Goal: Task Accomplishment & Management: Use online tool/utility

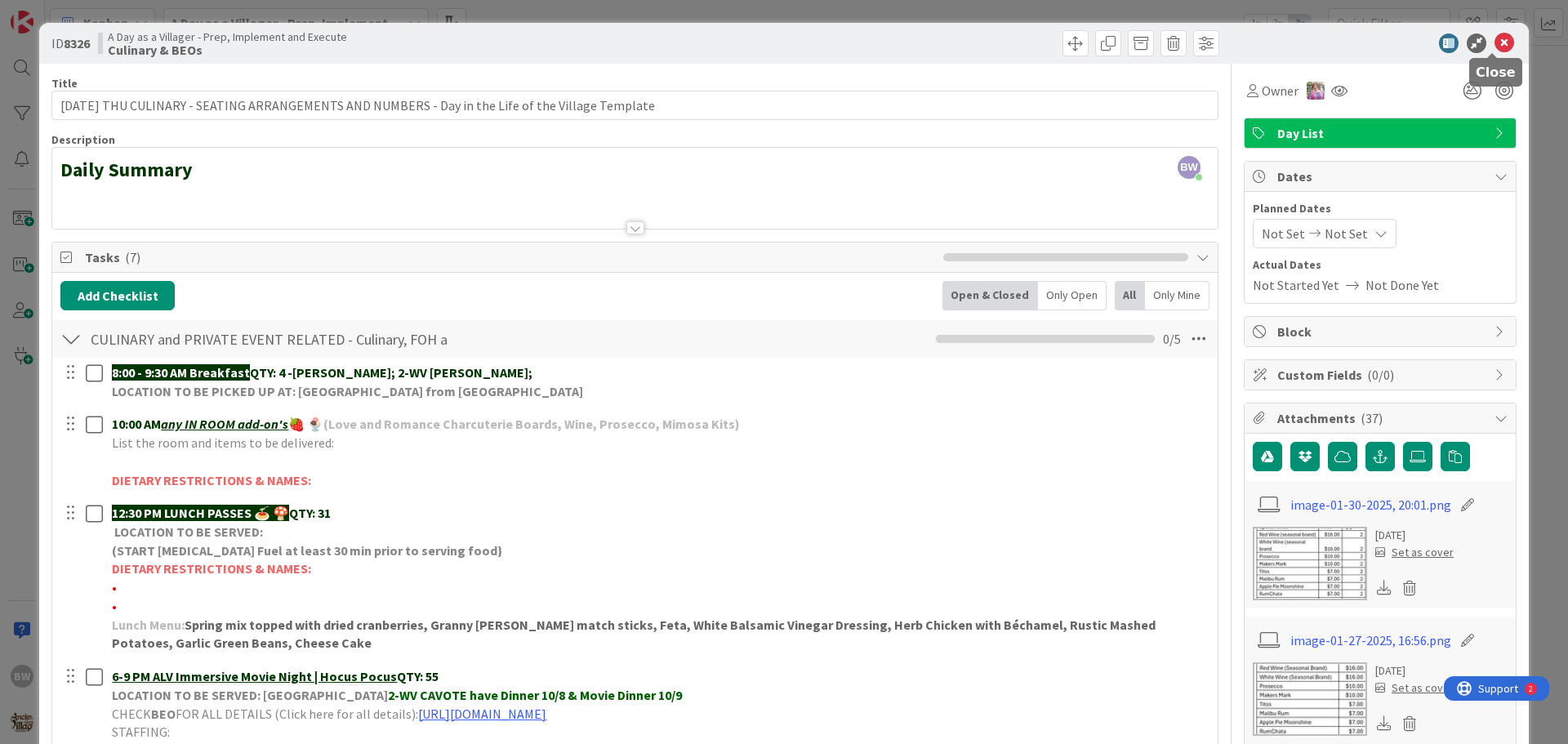
click at [1494, 44] on icon at bounding box center [1504, 44] width 20 height 20
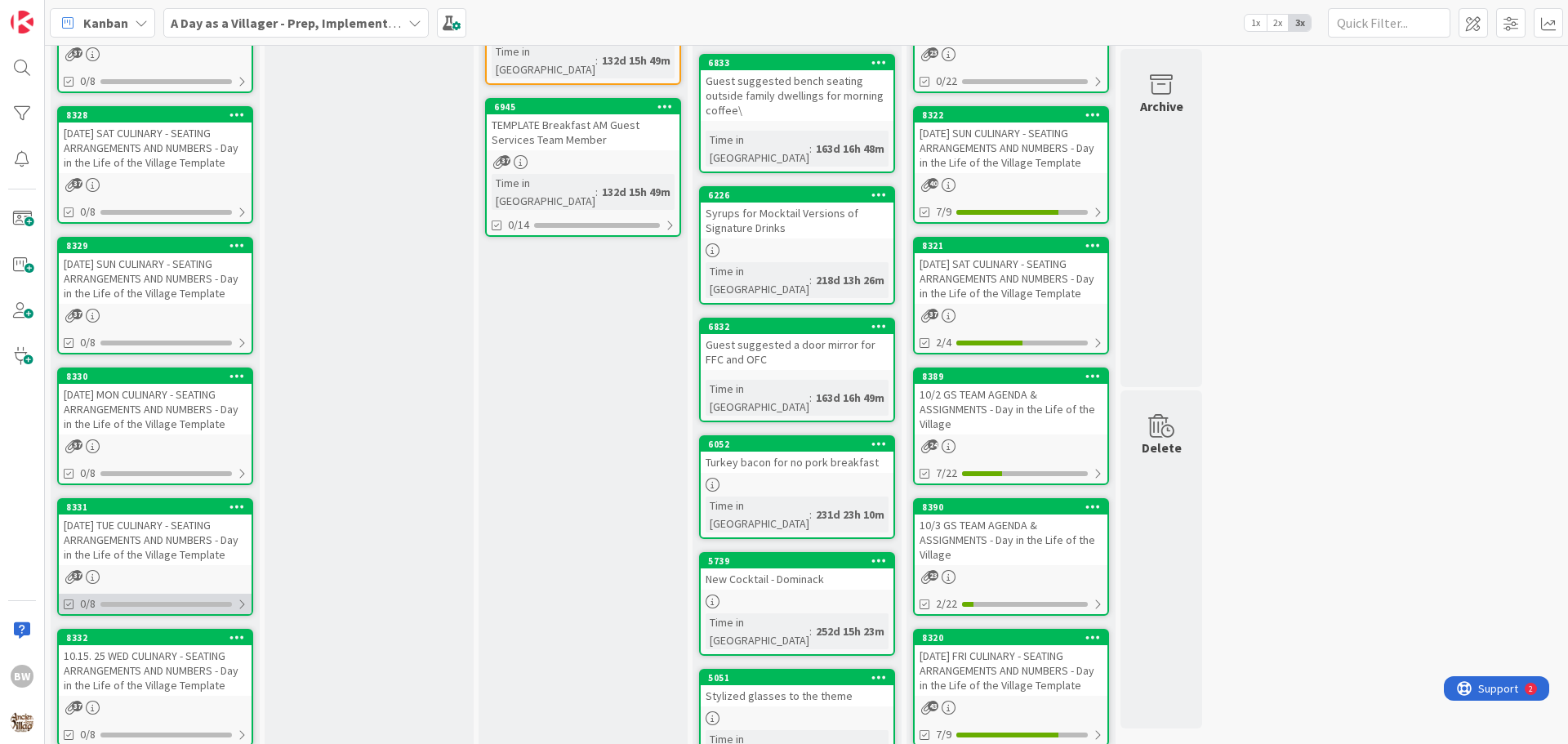
scroll to position [735, 0]
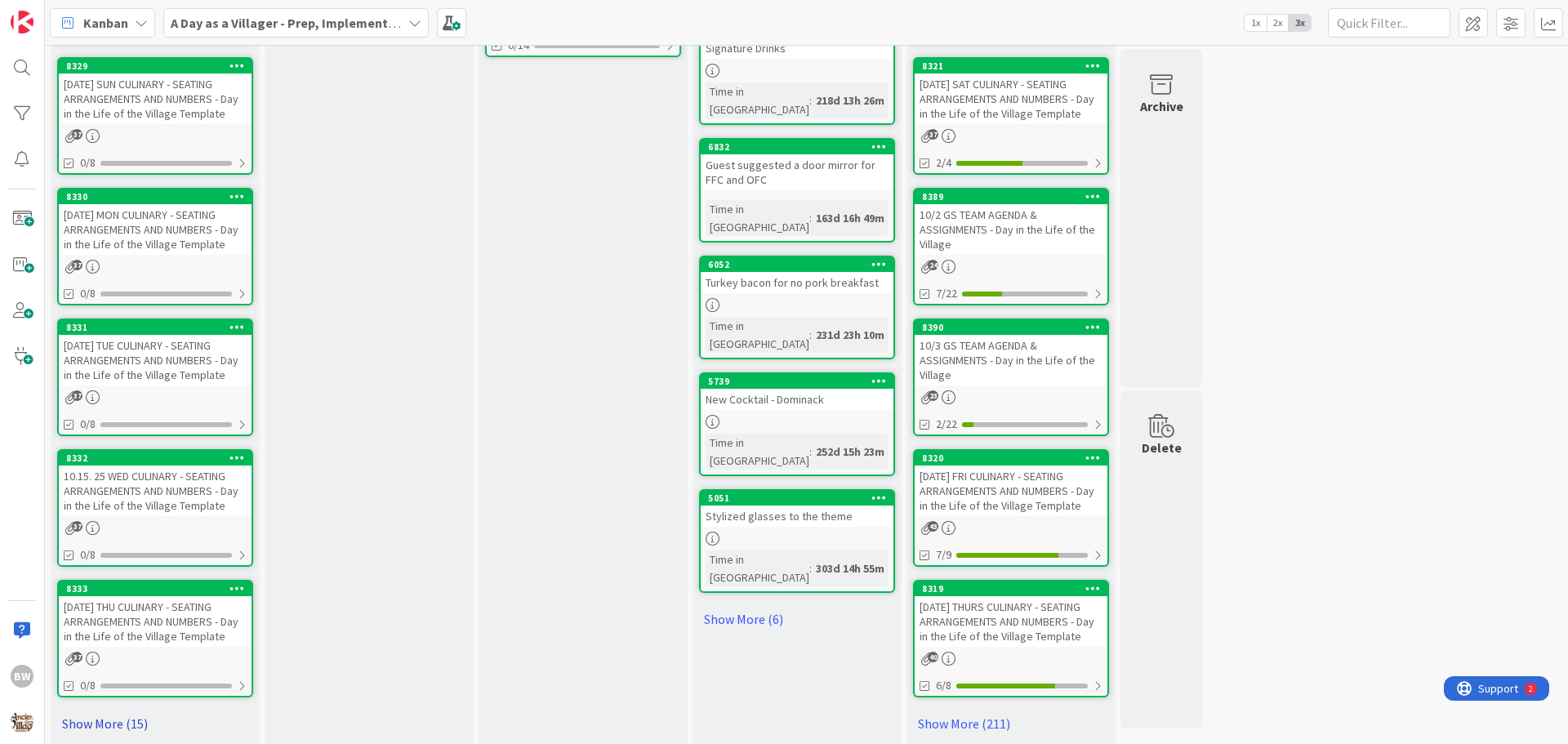
click at [103, 718] on link "Show More (15)" at bounding box center [155, 723] width 196 height 26
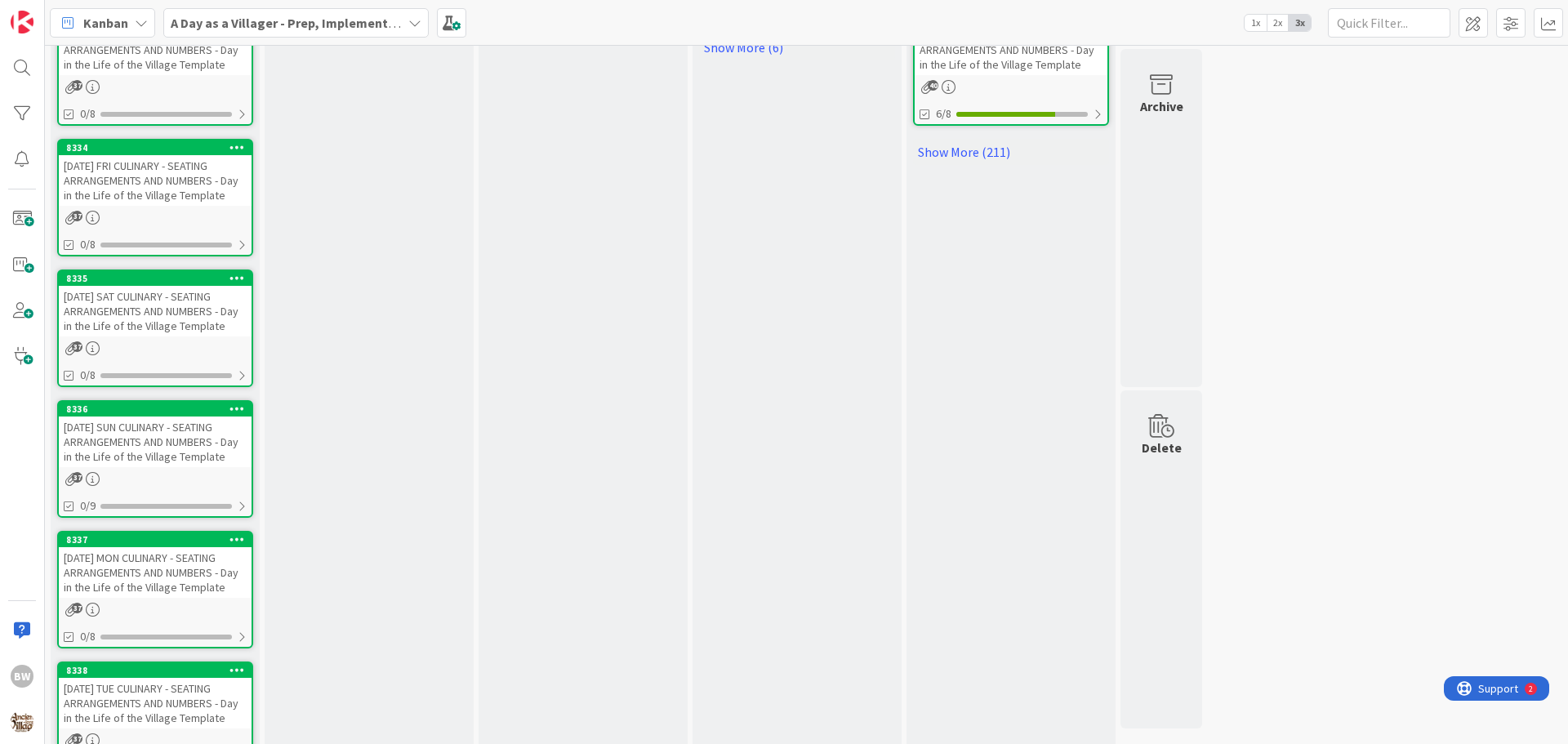
scroll to position [1633, 0]
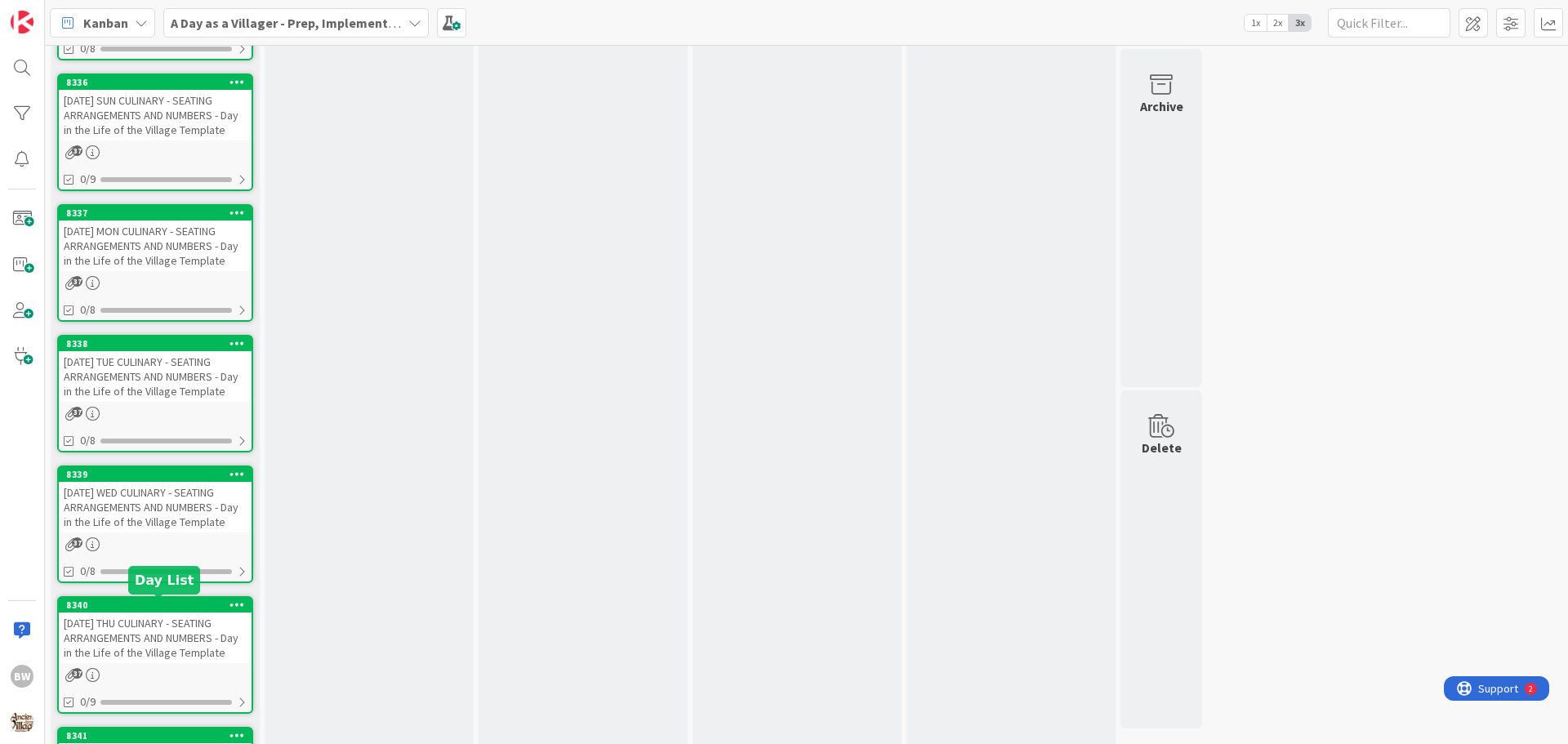
click at [168, 610] on div "8340" at bounding box center [159, 605] width 186 height 11
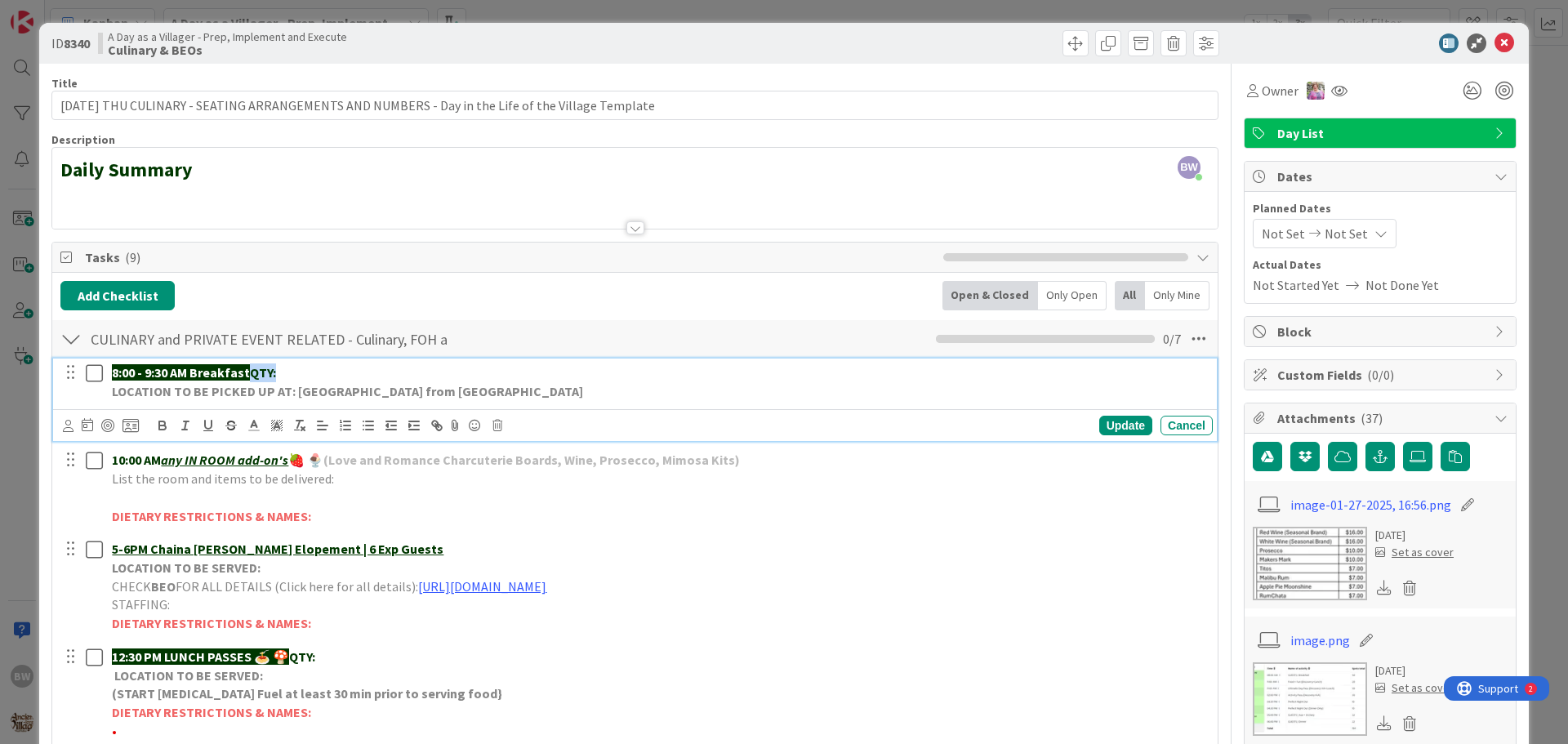
drag, startPoint x: 254, startPoint y: 370, endPoint x: 278, endPoint y: 374, distance: 24.3
click at [278, 374] on p "8:00 - 9:30 AM Breakfast QTY:" at bounding box center [659, 372] width 1094 height 19
copy strong "QTY:"
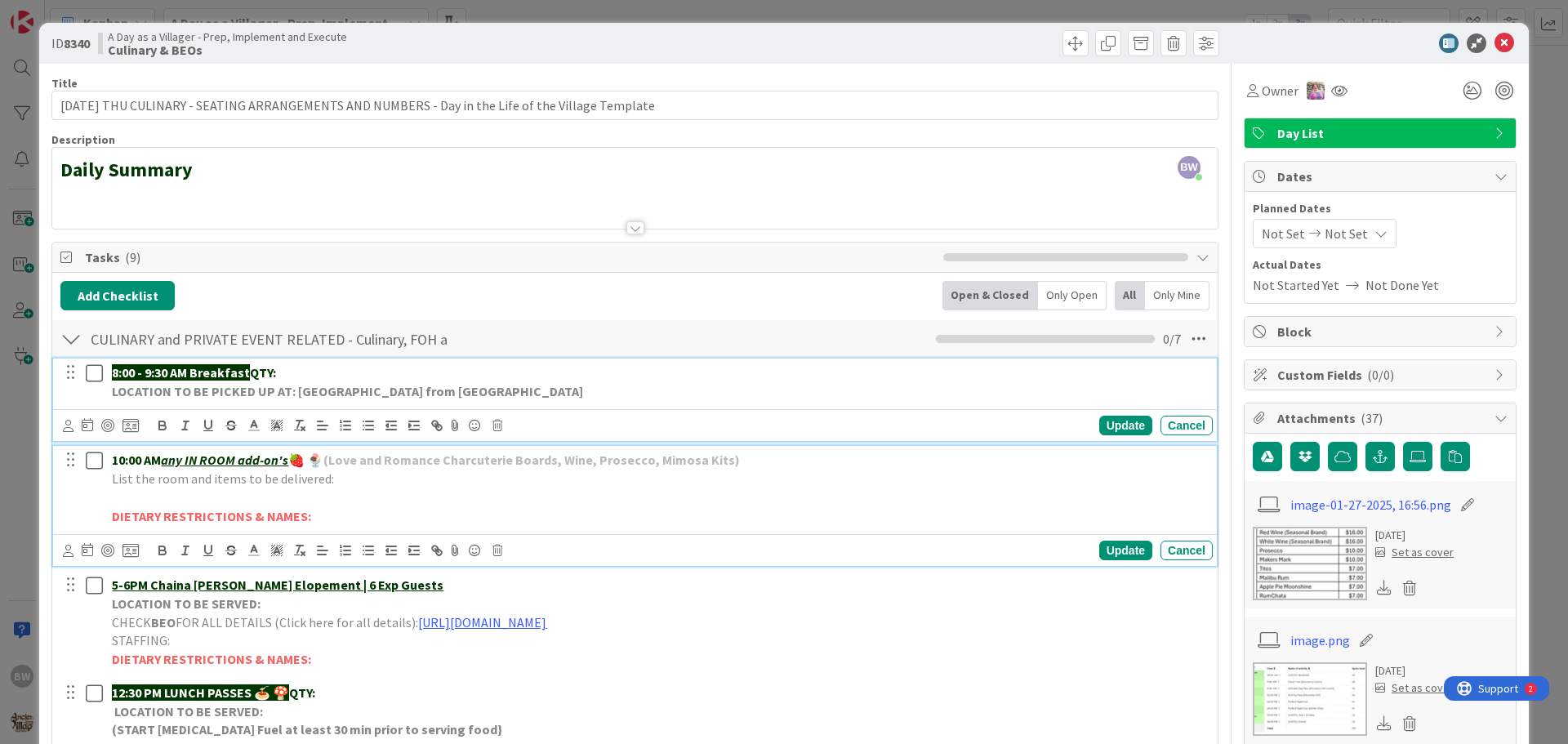
click at [747, 459] on p "10:00 AM any IN ROOM add-on's 🍓 🍨 (Love and Romance Charcuterie Boards, Wine, P…" at bounding box center [659, 460] width 1094 height 19
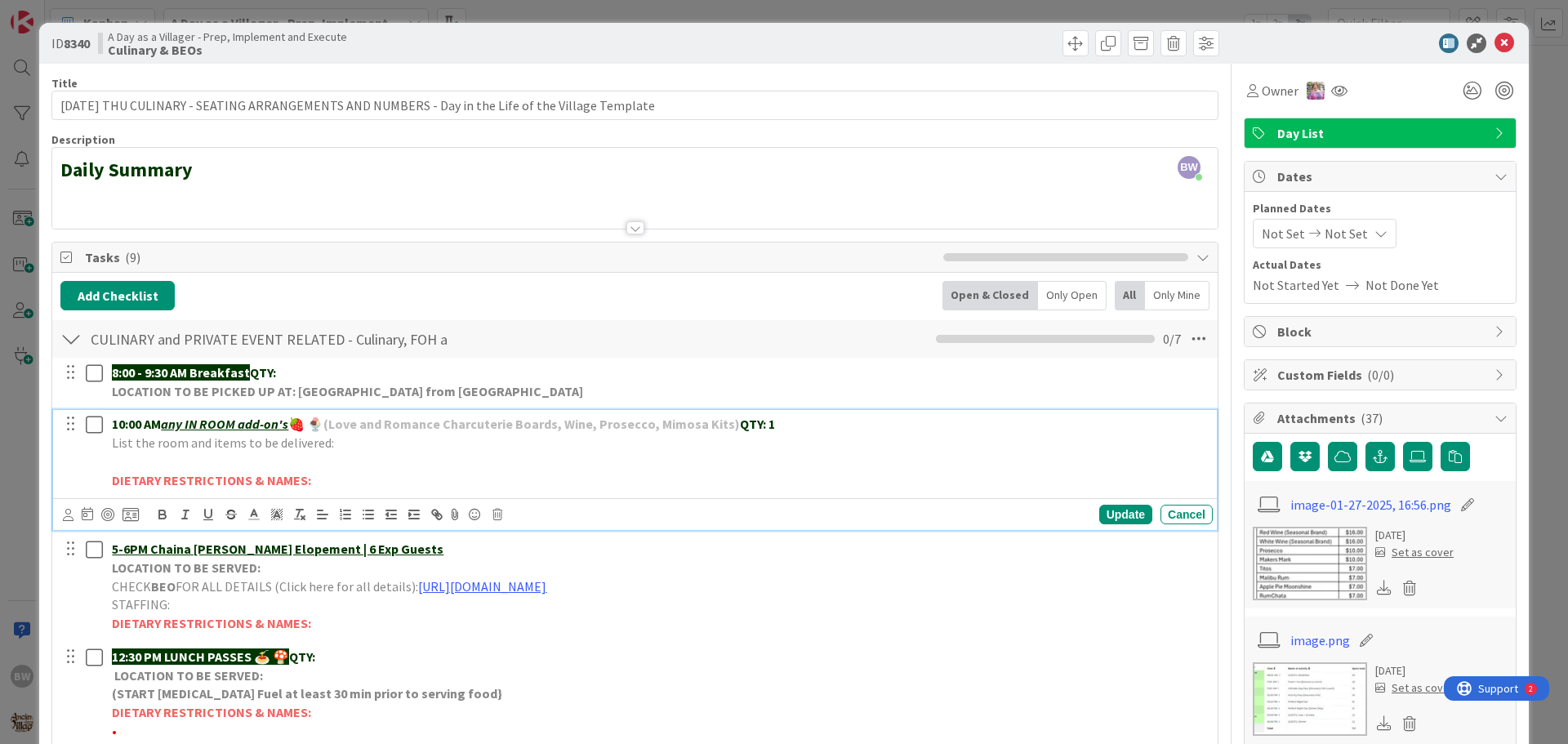
click at [343, 446] on p "List the room and items to be delivered:" at bounding box center [659, 443] width 1094 height 19
drag, startPoint x: 593, startPoint y: 439, endPoint x: 333, endPoint y: 449, distance: 260.2
click at [333, 449] on p "List the room and items to be delivered: [PERSON_NAME]'S TREK-118 Fairy Family …" at bounding box center [659, 443] width 1094 height 19
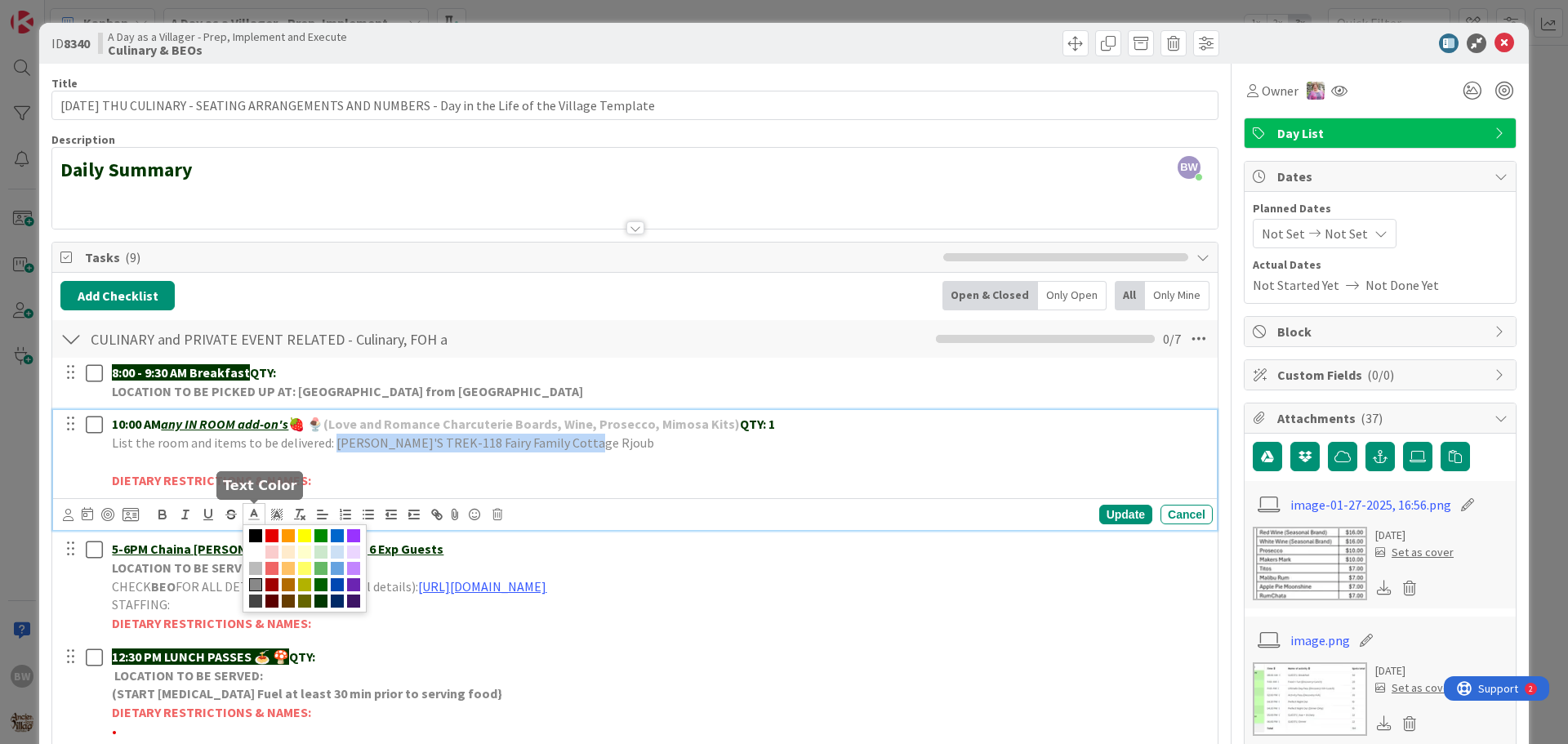
click at [255, 513] on polyline at bounding box center [254, 512] width 6 height 7
click at [317, 600] on span at bounding box center [321, 601] width 13 height 13
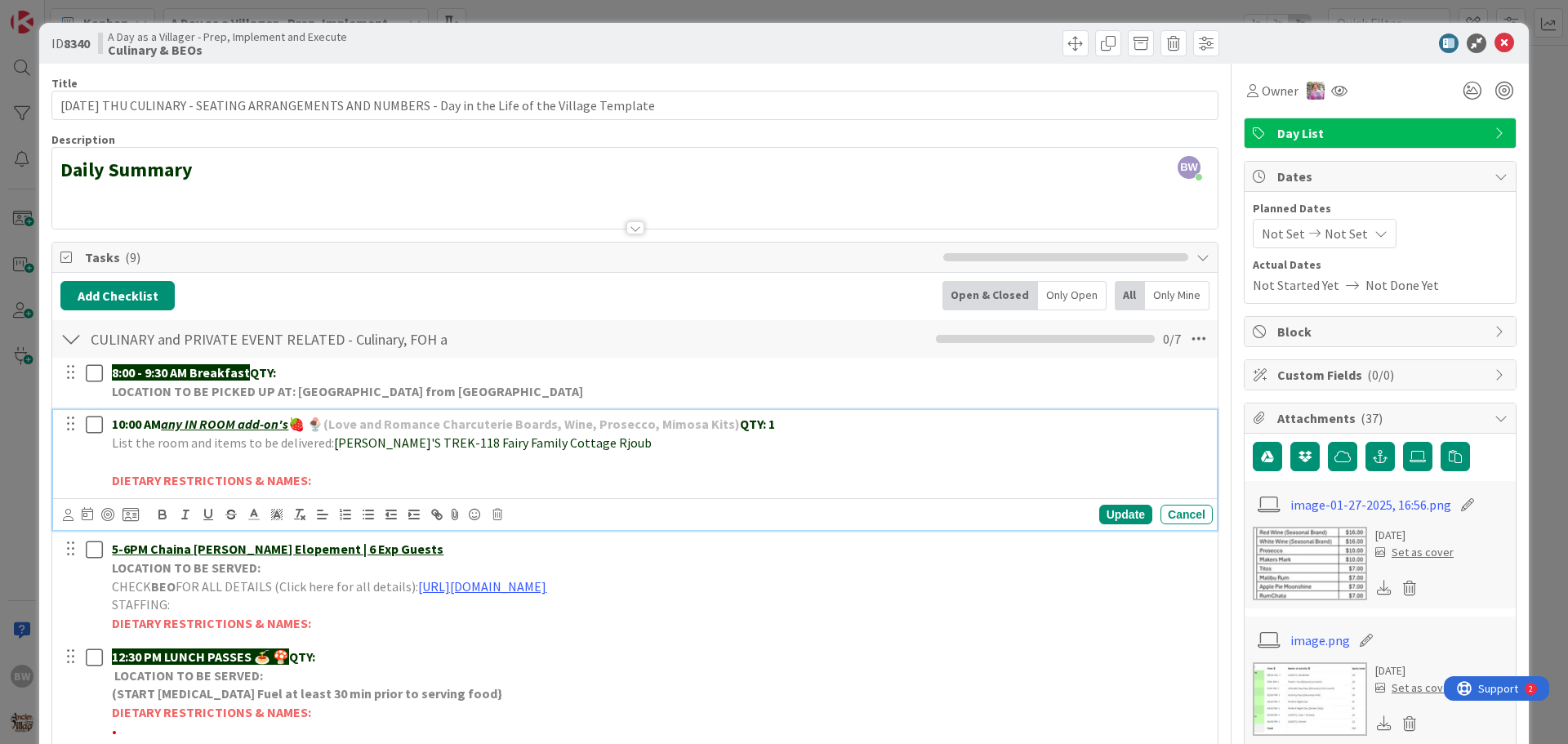
click at [413, 480] on p "DIETARY RESTRICTIONS & NAMES:" at bounding box center [659, 480] width 1094 height 19
drag, startPoint x: 409, startPoint y: 440, endPoint x: 329, endPoint y: 443, distance: 80.1
click at [334, 443] on span "[PERSON_NAME]'S TREK-118 Fairy Family Cottage Rjoub" at bounding box center [493, 443] width 318 height 16
click at [161, 510] on icon "button" at bounding box center [162, 512] width 6 height 4
click at [561, 464] on p at bounding box center [659, 462] width 1094 height 19
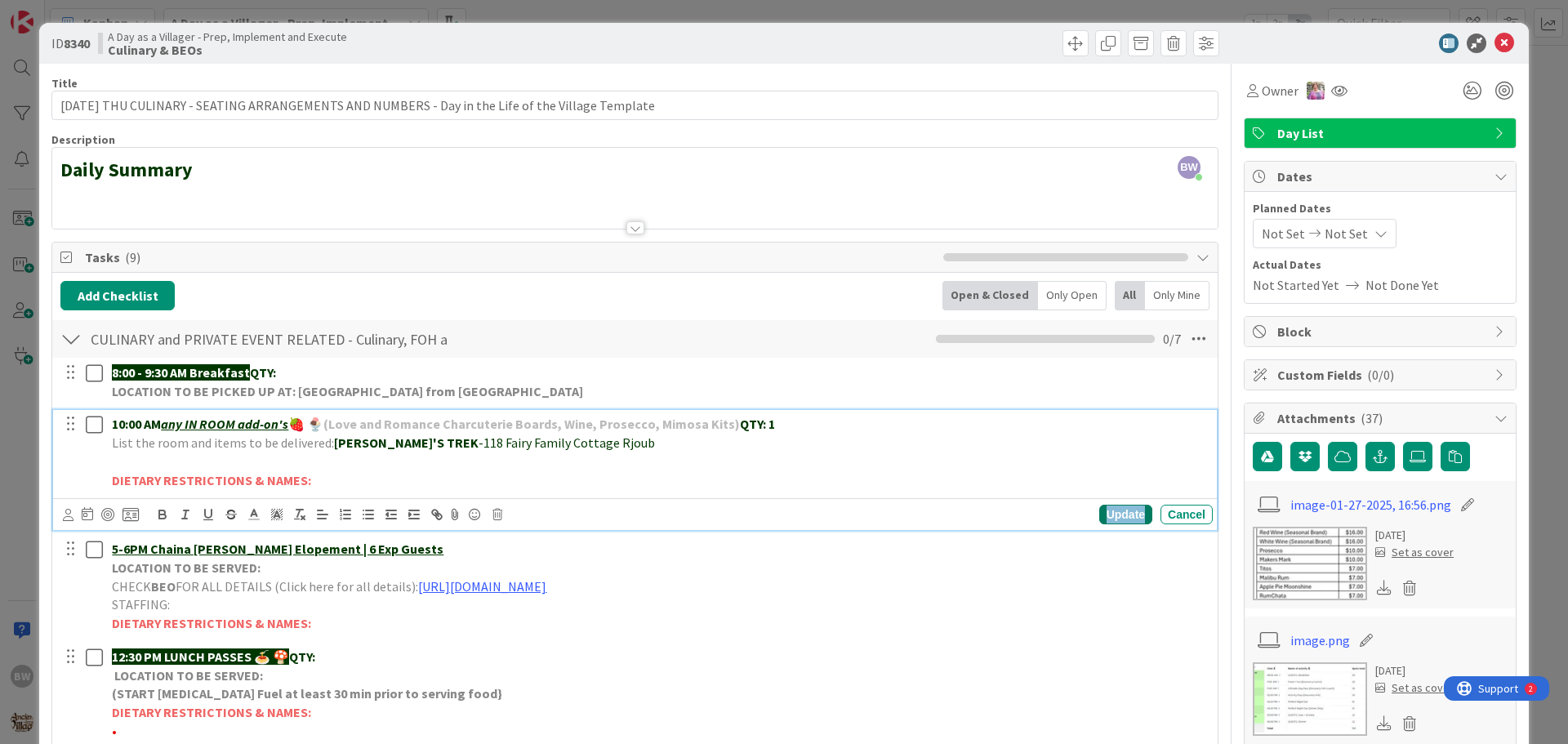
click at [1110, 514] on div "Update" at bounding box center [1125, 514] width 53 height 20
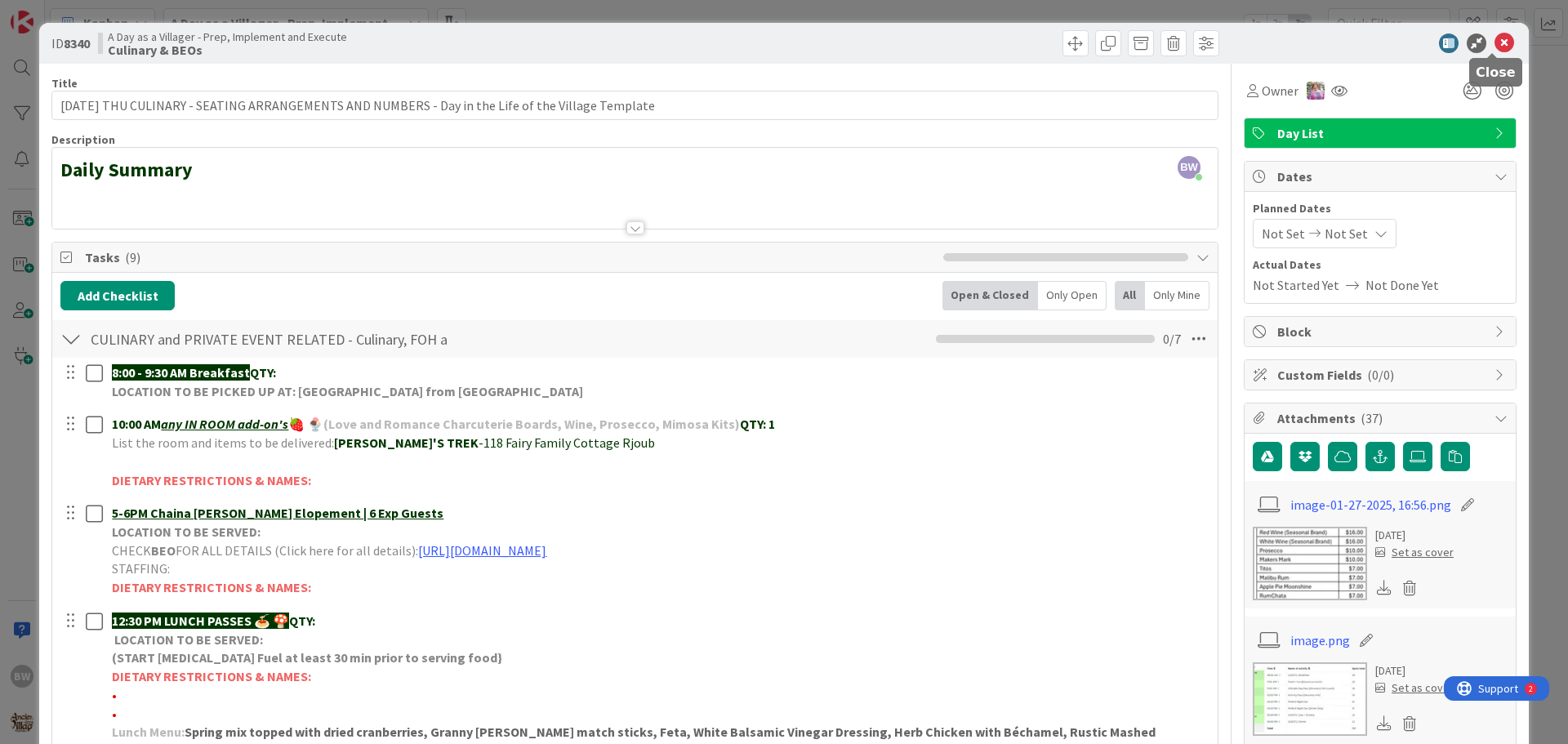
click at [1494, 42] on icon at bounding box center [1504, 44] width 20 height 20
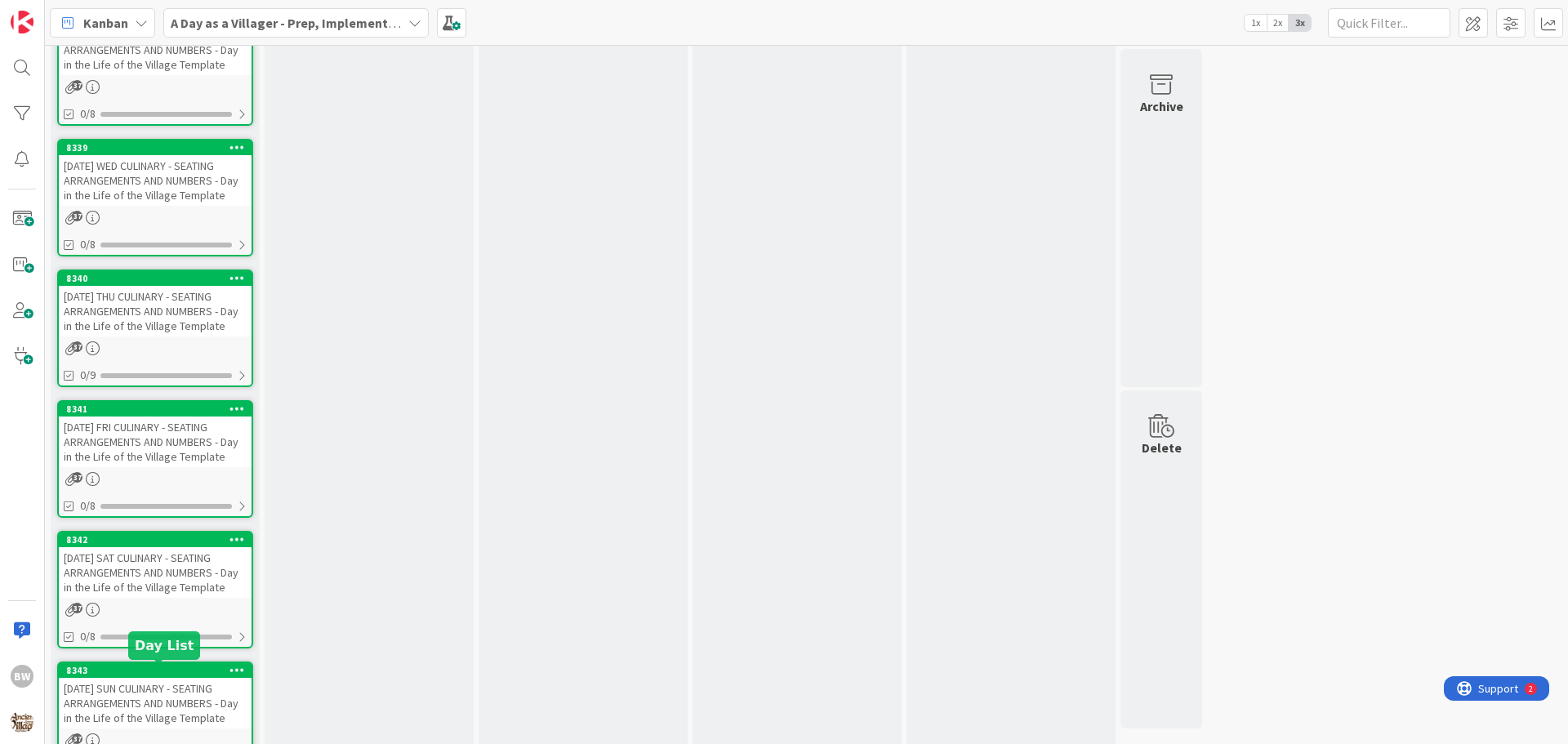
click at [135, 673] on div "8343" at bounding box center [159, 670] width 186 height 11
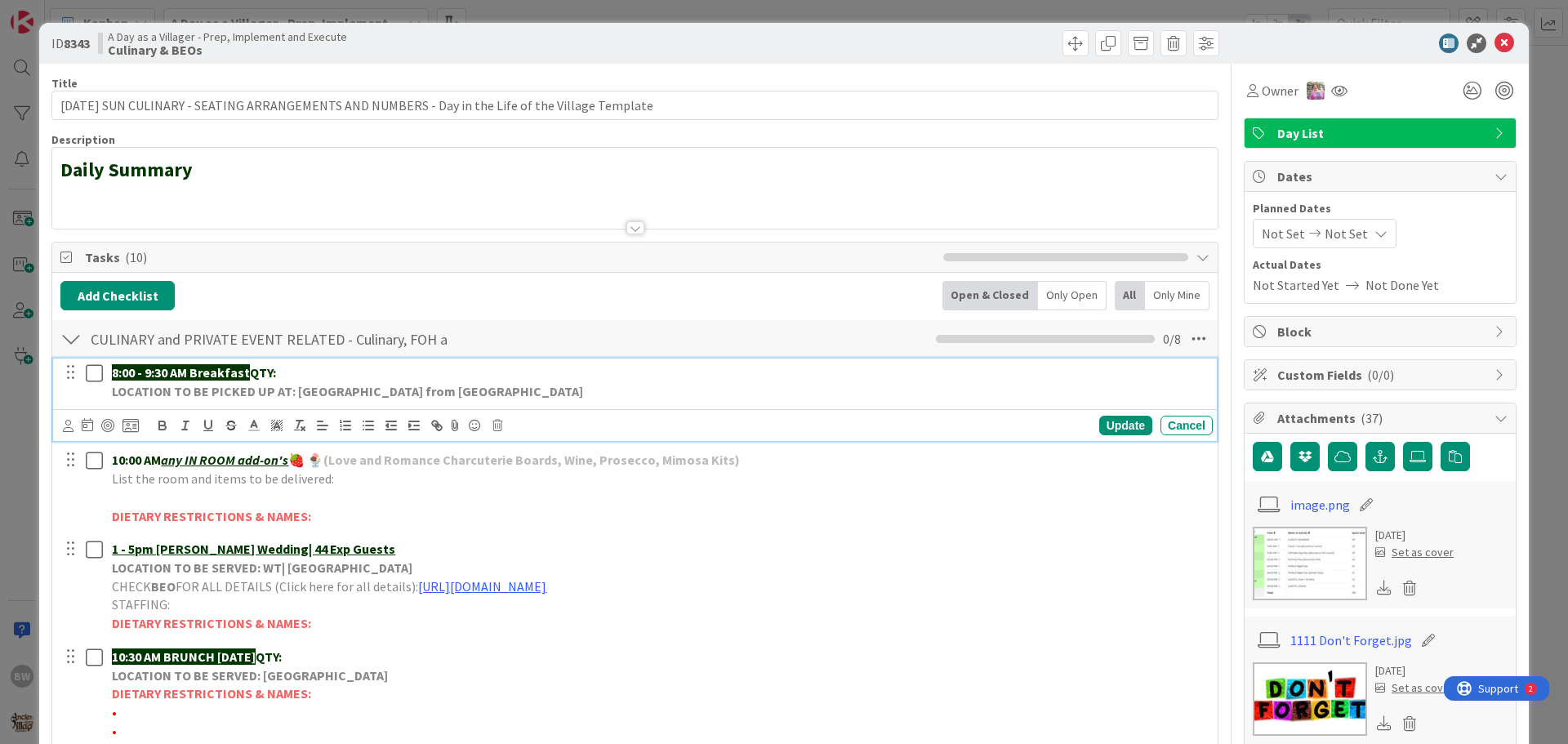
click at [298, 365] on p "8:00 - 9:30 AM Breakfast QTY:" at bounding box center [659, 372] width 1094 height 19
click at [1112, 427] on div "Update" at bounding box center [1125, 425] width 53 height 20
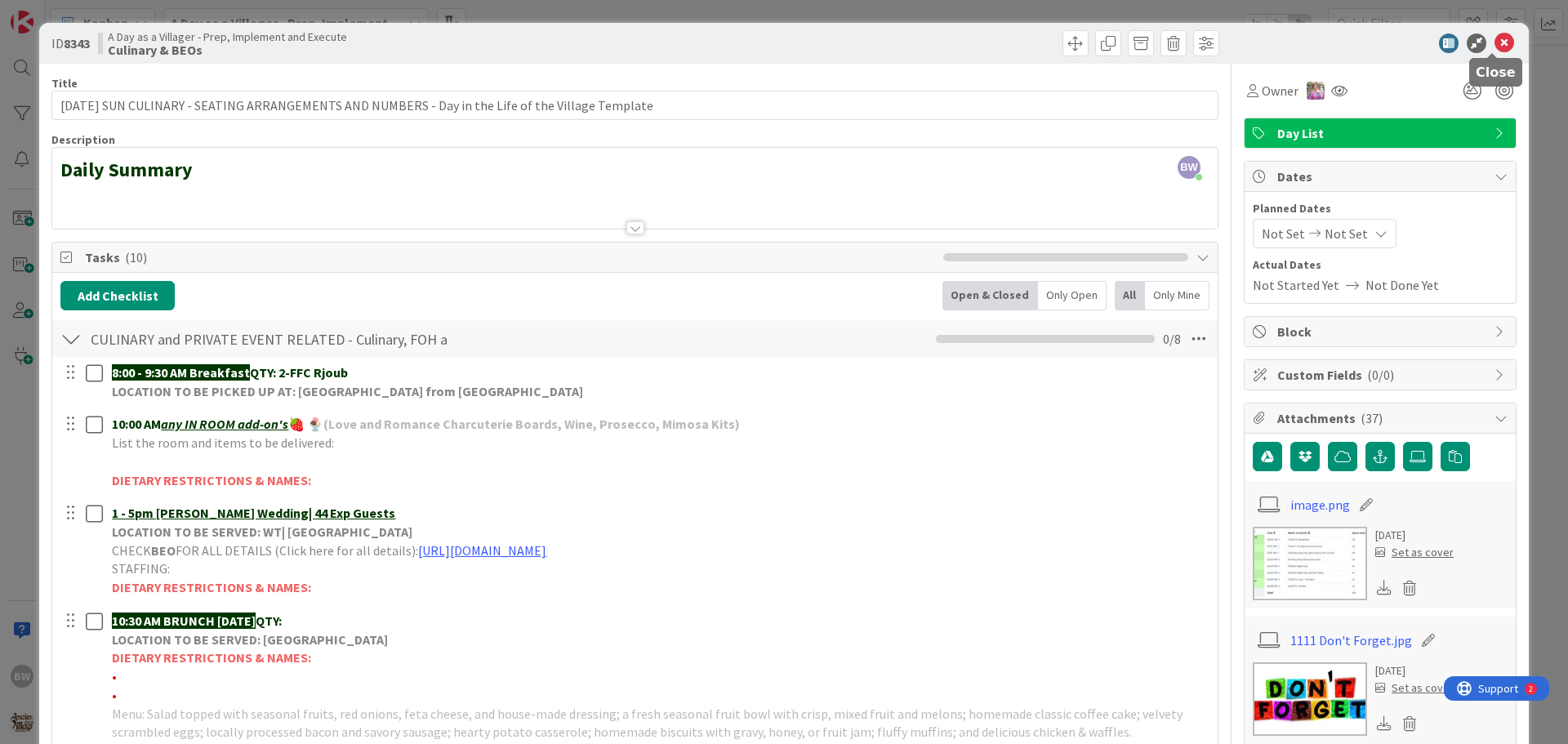
click at [1495, 39] on icon at bounding box center [1504, 44] width 20 height 20
